Goal: Navigation & Orientation: Find specific page/section

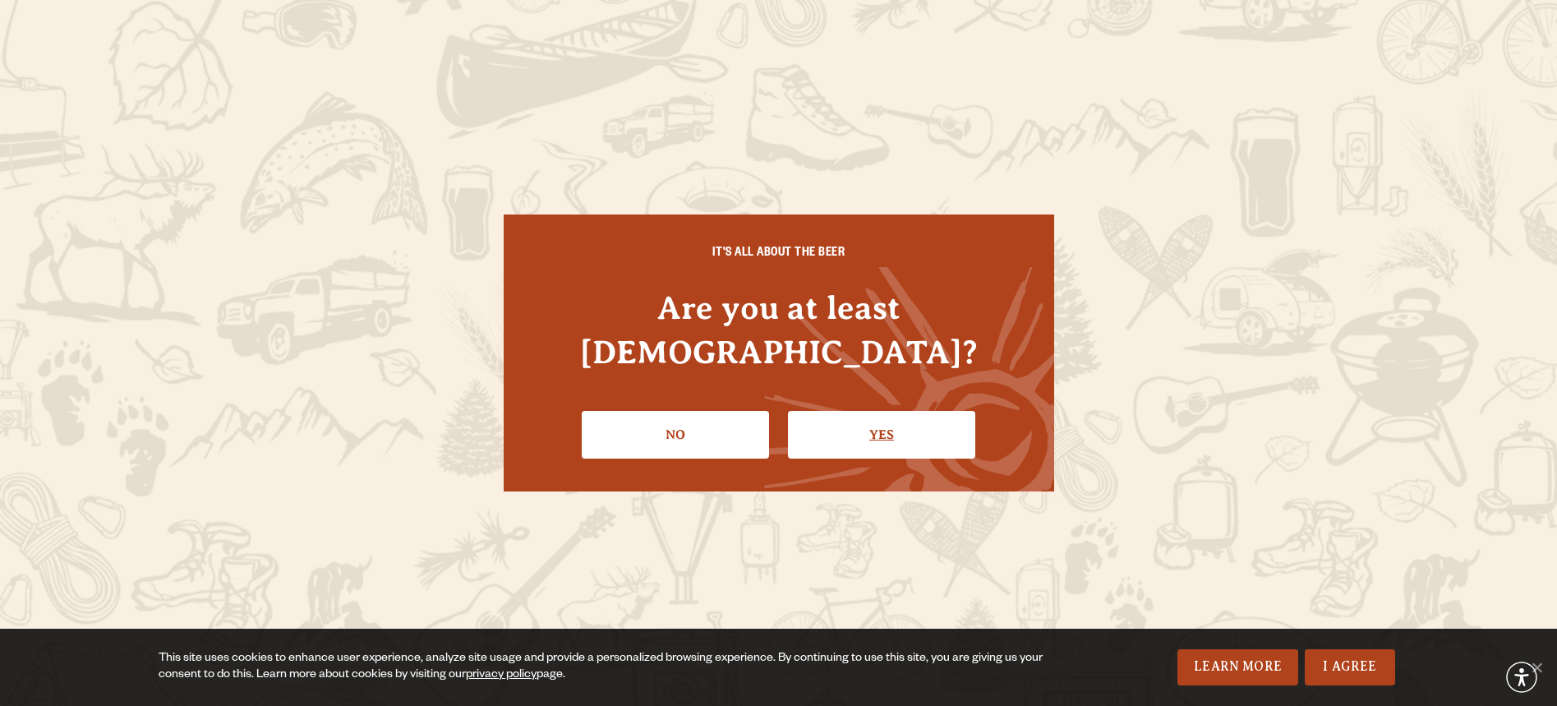
click at [873, 411] on link "Yes" at bounding box center [881, 435] width 187 height 48
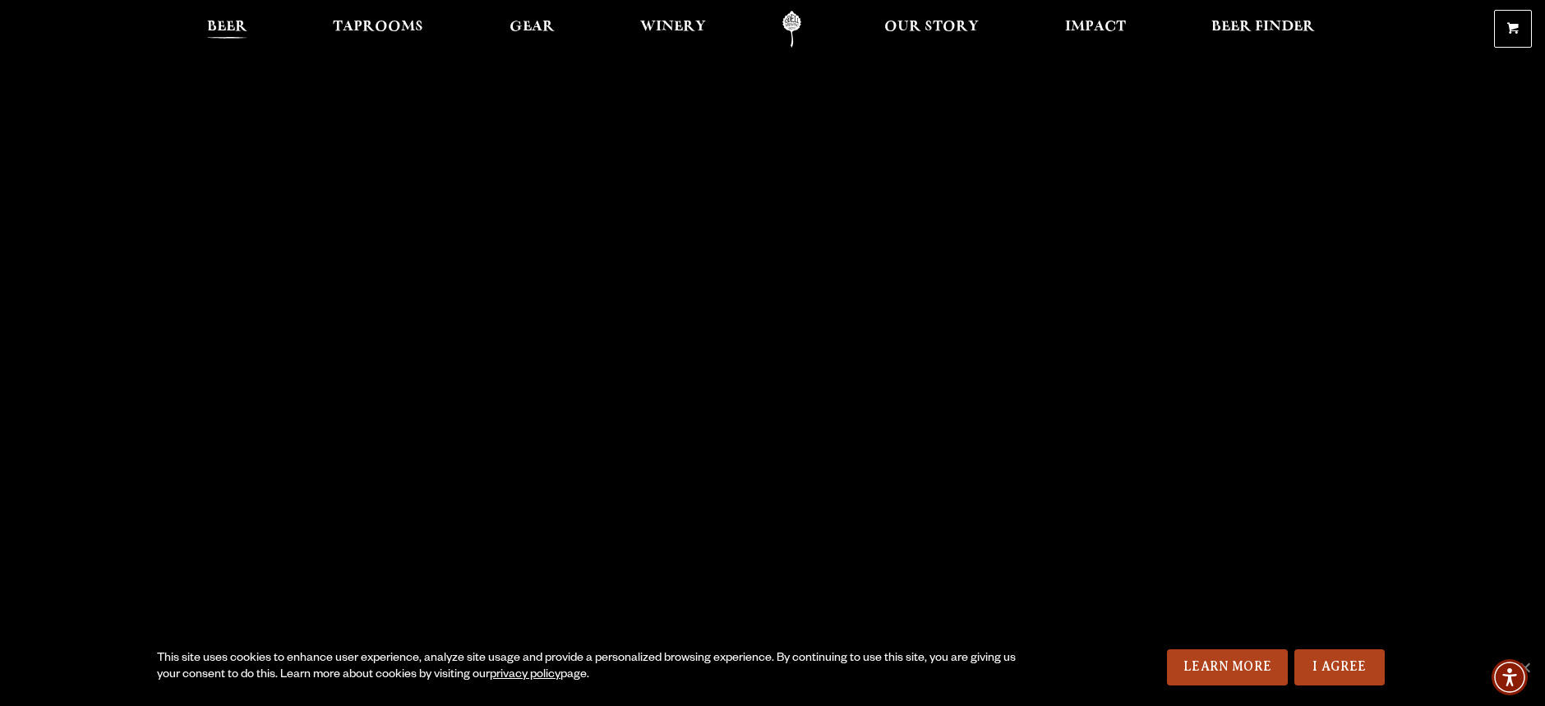
click at [232, 28] on span "Beer" at bounding box center [227, 27] width 40 height 13
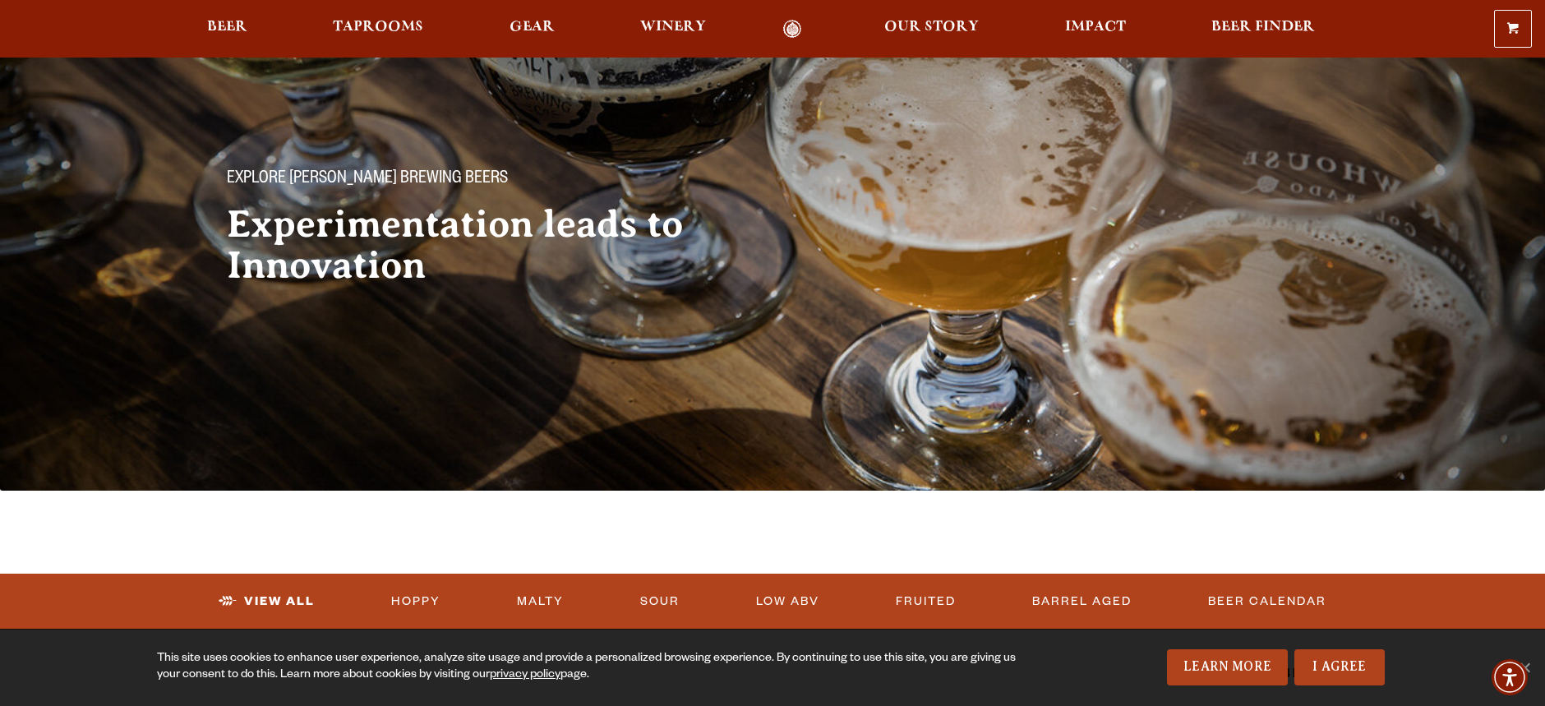
scroll to position [164, 0]
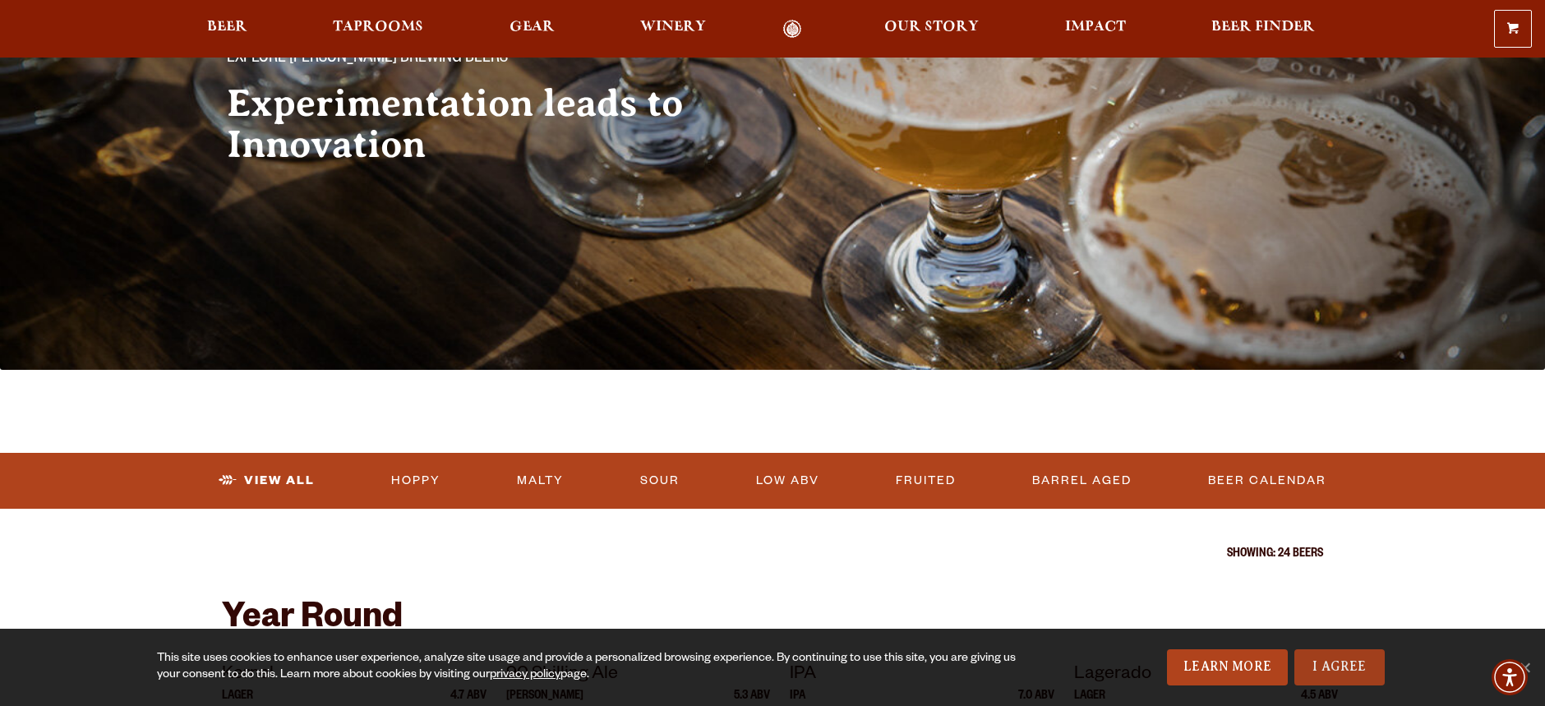
click at [1359, 669] on link "I Agree" at bounding box center [1339, 667] width 90 height 36
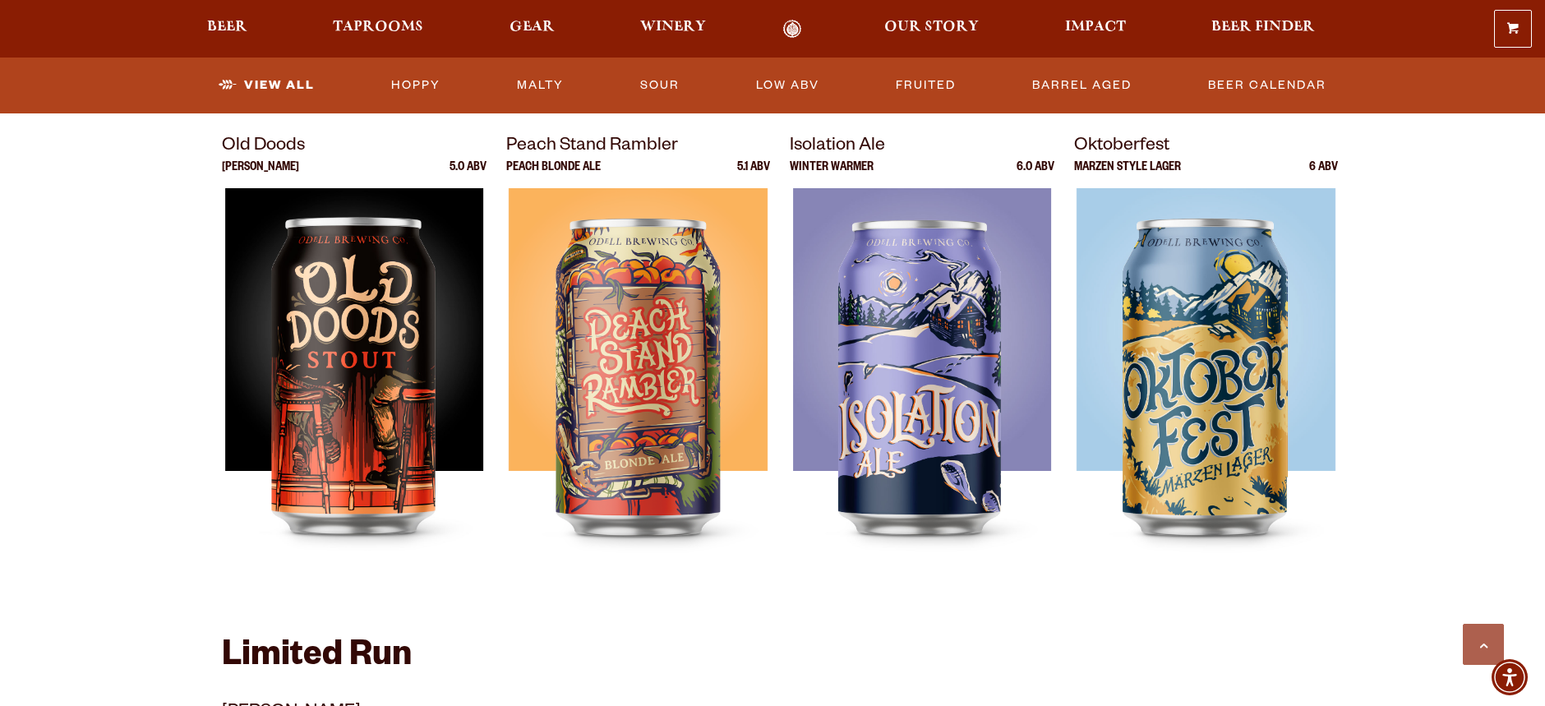
scroll to position [2301, 0]
